Goal: Task Accomplishment & Management: Use online tool/utility

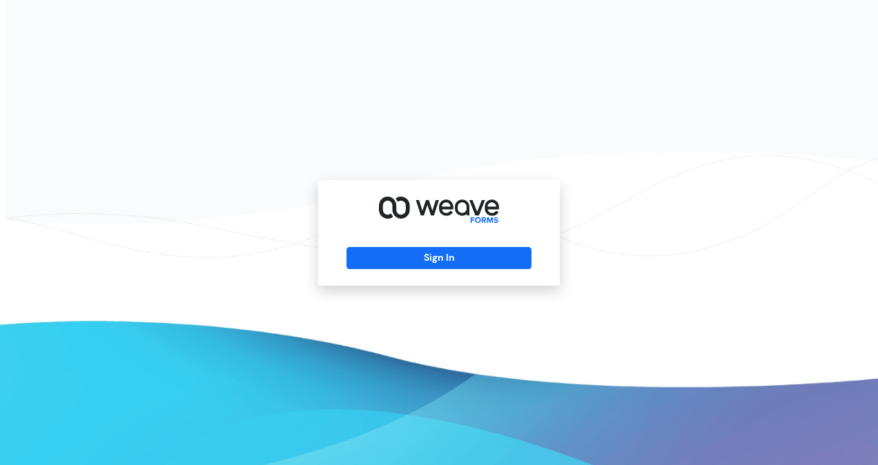
click at [420, 271] on div "Sign In" at bounding box center [439, 233] width 242 height 106
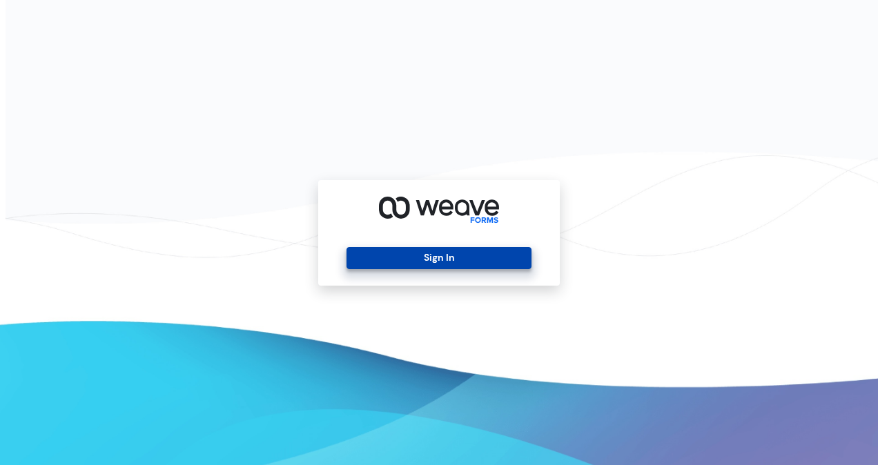
click at [429, 258] on button "Sign In" at bounding box center [438, 258] width 184 height 22
